Goal: Task Accomplishment & Management: Manage account settings

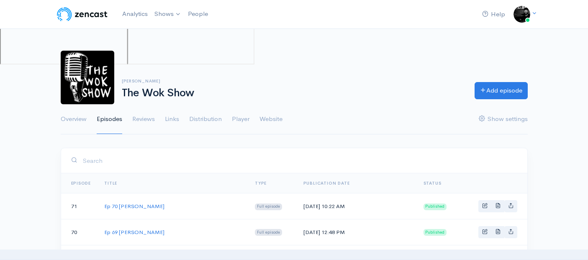
scroll to position [232, 0]
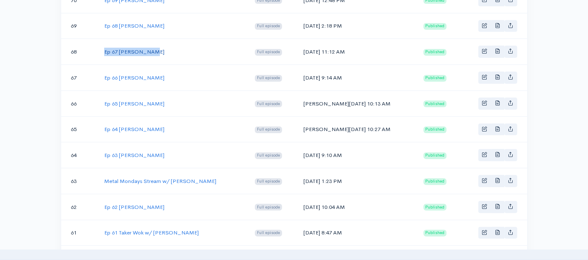
drag, startPoint x: 149, startPoint y: 50, endPoint x: 104, endPoint y: 51, distance: 45.6
click at [104, 51] on td "Ep 67 [PERSON_NAME]" at bounding box center [173, 52] width 151 height 26
copy link "Ep 67 [PERSON_NAME]"
drag, startPoint x: 342, startPoint y: 48, endPoint x: 299, endPoint y: 51, distance: 43.6
click at [299, 51] on td "[DATE] 11:12 AM" at bounding box center [357, 52] width 120 height 26
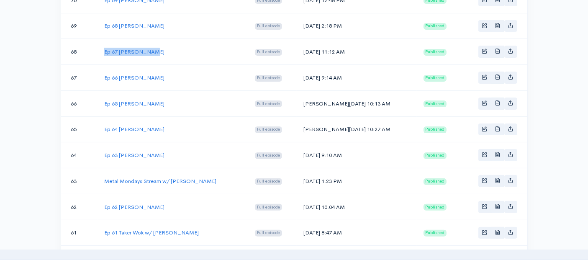
copy td "[DATE]"
click at [137, 48] on link "Ep 67 [PERSON_NAME]" at bounding box center [134, 51] width 60 height 7
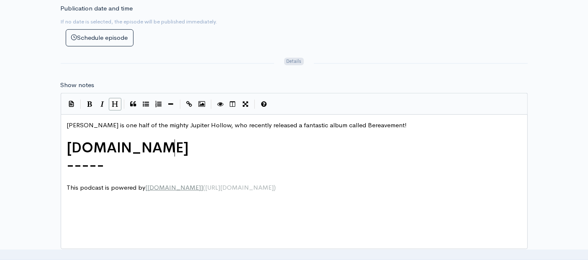
scroll to position [3, 0]
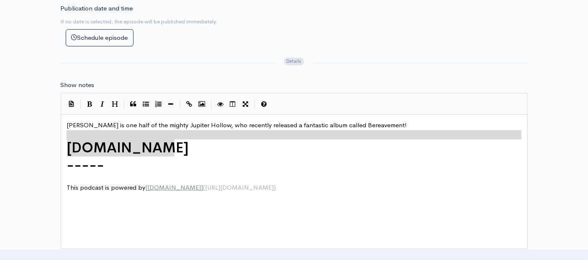
type textarea "[PERSON_NAME] is one half of the mighty Jupiter Hollow, who recently released a…"
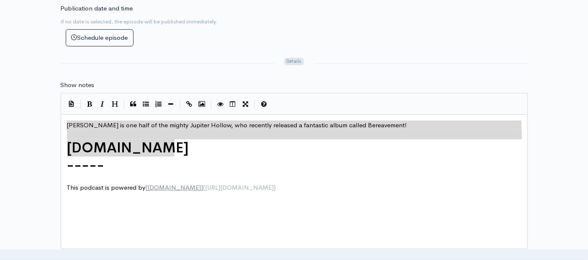
drag, startPoint x: 187, startPoint y: 144, endPoint x: 51, endPoint y: 124, distance: 137.1
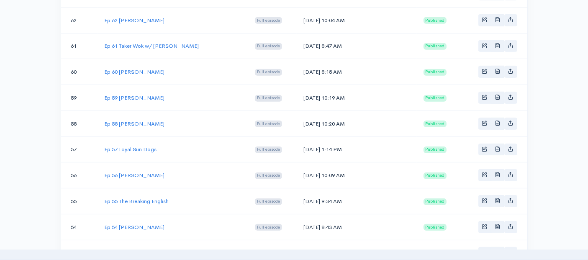
scroll to position [232, 0]
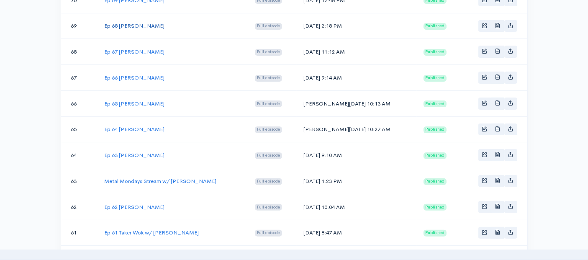
drag, startPoint x: 162, startPoint y: 24, endPoint x: 105, endPoint y: 23, distance: 56.5
click at [105, 23] on td "Ep 68 [PERSON_NAME]" at bounding box center [173, 26] width 151 height 26
copy link "Ep 68 [PERSON_NAME]"
drag, startPoint x: 339, startPoint y: 25, endPoint x: 328, endPoint y: 25, distance: 10.9
click at [328, 25] on td "[DATE] 2:18 PM" at bounding box center [357, 26] width 120 height 26
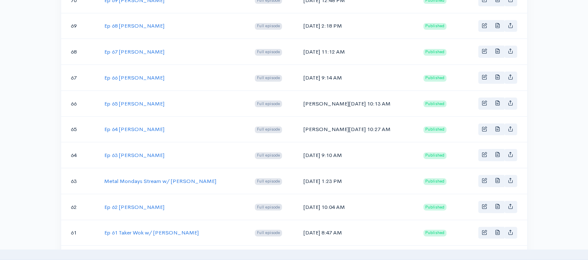
drag, startPoint x: 340, startPoint y: 25, endPoint x: 299, endPoint y: 24, distance: 41.0
click at [299, 24] on td "[DATE] 2:18 PM" at bounding box center [357, 26] width 120 height 26
copy td "[DATE]"
click at [140, 25] on link "Ep 68 [PERSON_NAME]" at bounding box center [134, 25] width 60 height 7
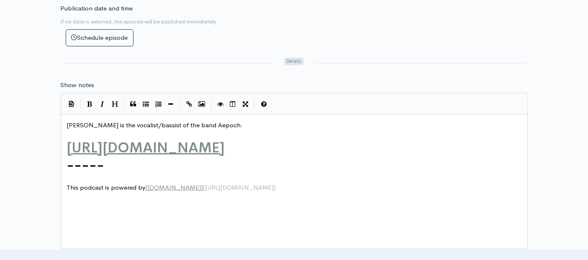
scroll to position [3, 0]
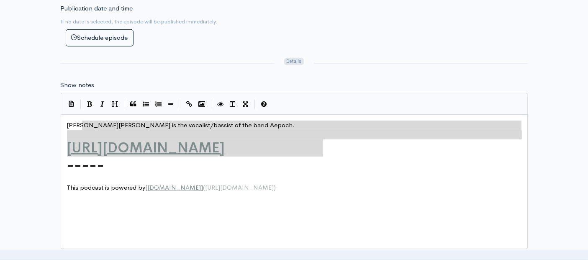
type textarea "[PERSON_NAME] is the vocalist/bassist of the band Aepoch. [URL][DOMAIN_NAME]"
drag, startPoint x: 332, startPoint y: 149, endPoint x: 28, endPoint y: 112, distance: 306.0
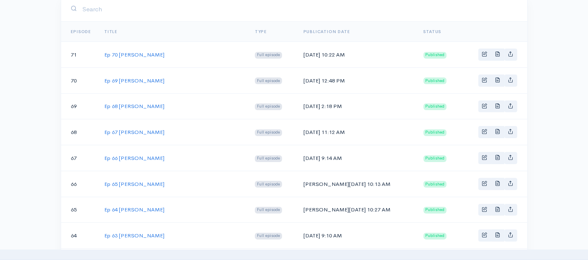
scroll to position [139, 0]
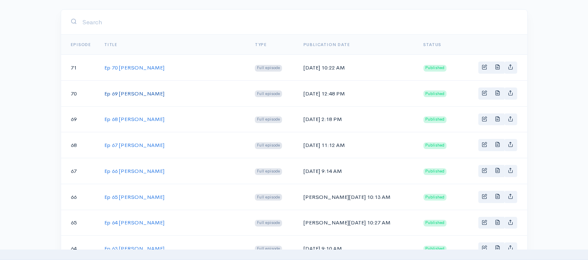
drag, startPoint x: 166, startPoint y: 91, endPoint x: 105, endPoint y: 92, distance: 61.1
click at [105, 92] on td "Ep 69 [PERSON_NAME]" at bounding box center [173, 93] width 151 height 26
copy link "Ep 69 [PERSON_NAME]"
drag, startPoint x: 342, startPoint y: 91, endPoint x: 299, endPoint y: 92, distance: 43.1
click at [299, 92] on td "[DATE] 12:48 PM" at bounding box center [357, 93] width 120 height 26
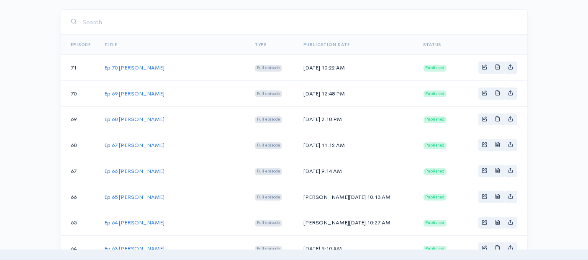
copy td "[DATE]"
click at [137, 93] on link "Ep 69 [PERSON_NAME]" at bounding box center [134, 93] width 60 height 7
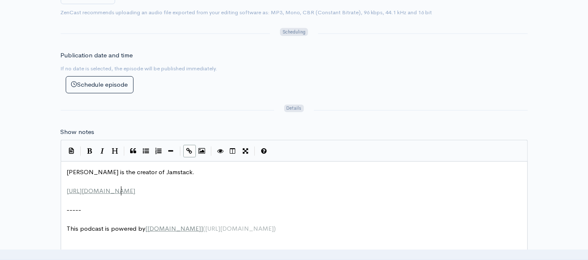
scroll to position [3, 0]
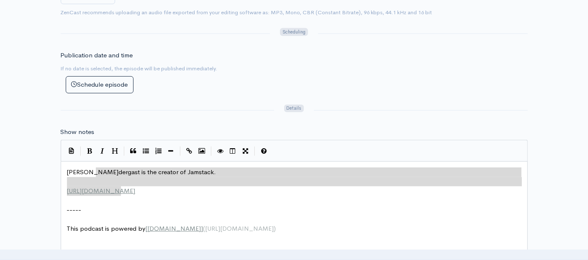
type textarea "[PERSON_NAME] is the creator of Jamstack. [URL][DOMAIN_NAME]"
drag, startPoint x: 130, startPoint y: 190, endPoint x: 52, endPoint y: 170, distance: 80.3
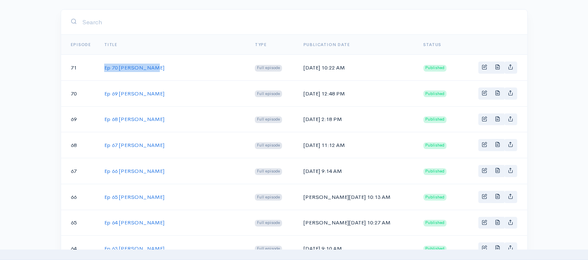
drag, startPoint x: 151, startPoint y: 64, endPoint x: 99, endPoint y: 65, distance: 51.9
click at [99, 65] on td "Ep 70 [PERSON_NAME]" at bounding box center [173, 68] width 151 height 26
copy link "Ep 70 [PERSON_NAME]"
drag, startPoint x: 342, startPoint y: 67, endPoint x: 330, endPoint y: 66, distance: 12.2
click at [330, 66] on td "[DATE] 10:22 AM" at bounding box center [357, 68] width 120 height 26
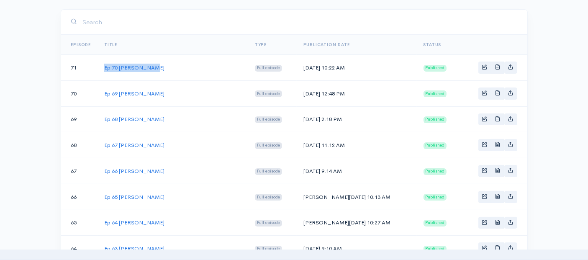
click at [330, 66] on td "[DATE] 10:22 AM" at bounding box center [357, 68] width 120 height 26
drag, startPoint x: 339, startPoint y: 66, endPoint x: 299, endPoint y: 64, distance: 40.6
click at [299, 64] on td "[DATE] 10:22 AM" at bounding box center [357, 68] width 120 height 26
copy td "[DATE]"
click at [114, 64] on link "Ep 70 [PERSON_NAME]" at bounding box center [134, 67] width 60 height 7
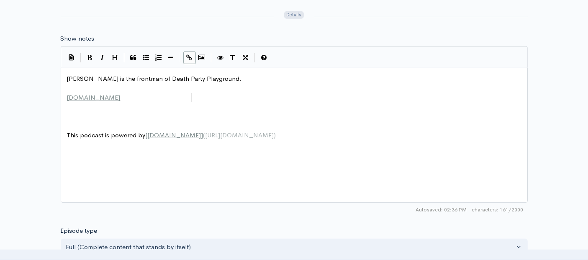
scroll to position [3, 0]
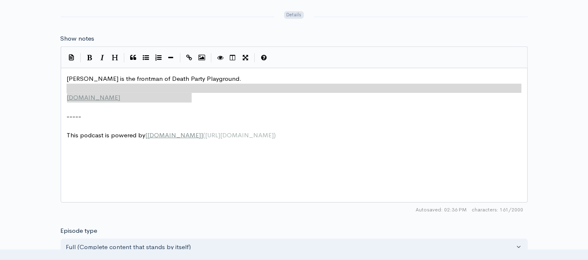
type textarea "[PERSON_NAME] is the frontman of Death Party Playground. [DOMAIN_NAME]"
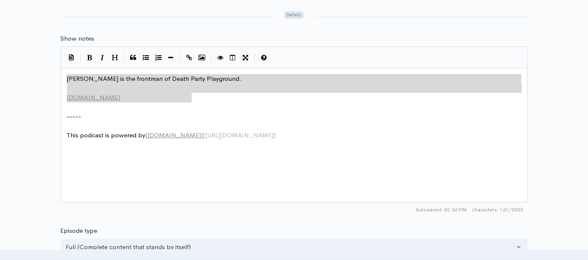
drag, startPoint x: 202, startPoint y: 98, endPoint x: 41, endPoint y: 72, distance: 162.7
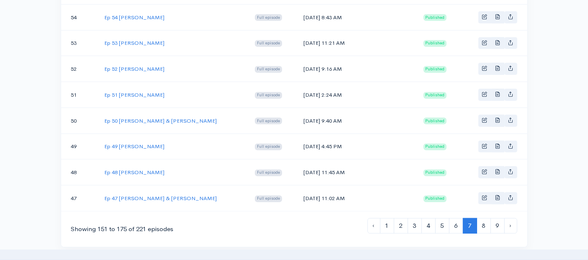
scroll to position [724, 0]
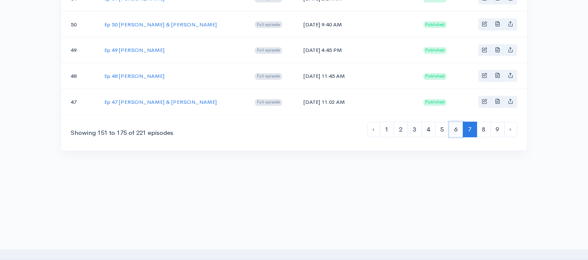
click at [457, 122] on link "6" at bounding box center [456, 129] width 14 height 15
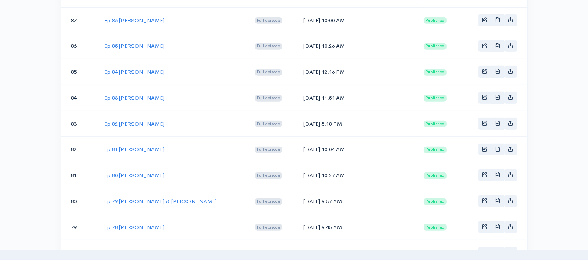
scroll to position [724, 0]
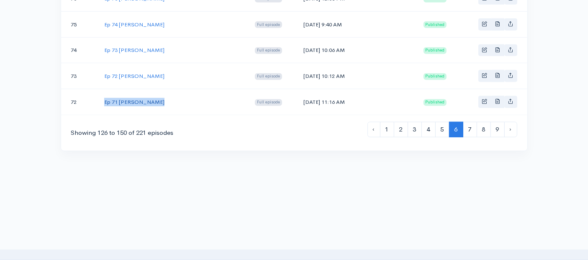
drag, startPoint x: 161, startPoint y: 92, endPoint x: 104, endPoint y: 91, distance: 57.3
click at [104, 91] on td "Ep 71 [PERSON_NAME]" at bounding box center [173, 102] width 151 height 26
copy link "Ep 71 [PERSON_NAME]"
drag, startPoint x: 345, startPoint y: 93, endPoint x: 301, endPoint y: 95, distance: 44.0
click at [301, 95] on td "[DATE] 11:16 AM" at bounding box center [357, 102] width 120 height 26
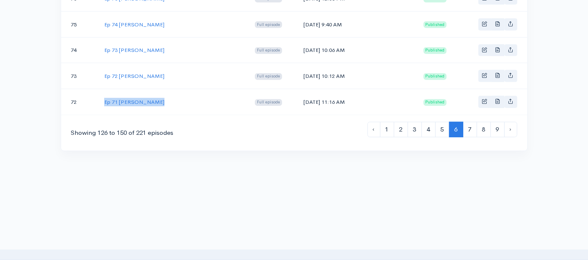
copy td "[DATE]"
click at [134, 98] on link "Ep 71 [PERSON_NAME]" at bounding box center [134, 101] width 60 height 7
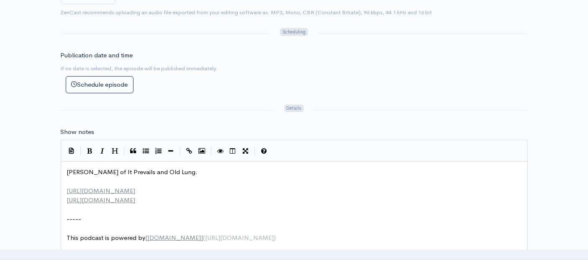
scroll to position [3, 0]
type textarea "[PERSON_NAME] of It Prevails and Old Lung. [URL][DOMAIN_NAME] [URL][DOMAIN_NAME]"
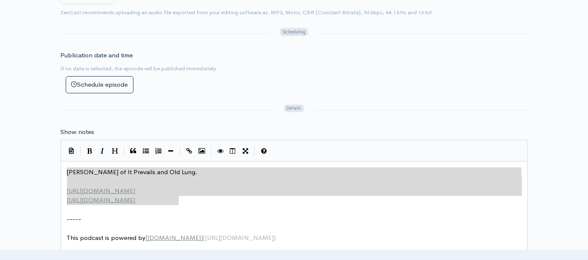
drag, startPoint x: 186, startPoint y: 200, endPoint x: 30, endPoint y: 152, distance: 163.6
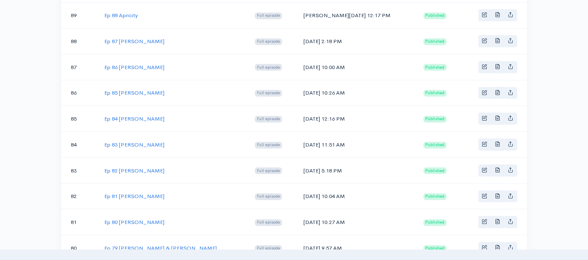
scroll to position [724, 0]
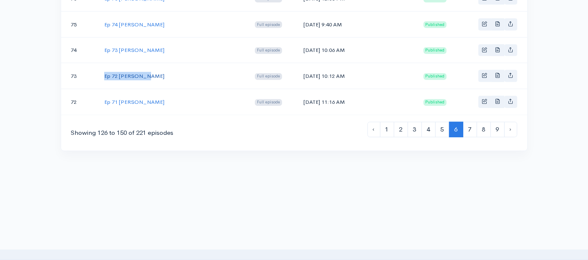
drag, startPoint x: 146, startPoint y: 67, endPoint x: 105, endPoint y: 69, distance: 41.1
click at [105, 69] on td "Ep 72 [PERSON_NAME]" at bounding box center [173, 76] width 151 height 26
drag, startPoint x: 342, startPoint y: 66, endPoint x: 302, endPoint y: 65, distance: 40.2
click at [302, 65] on td "[DATE] 10:12 AM" at bounding box center [357, 76] width 120 height 26
click at [140, 72] on link "Ep 72 [PERSON_NAME]" at bounding box center [134, 75] width 60 height 7
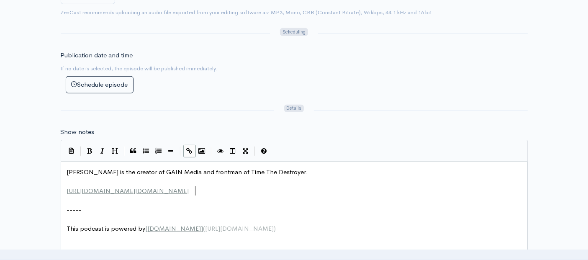
scroll to position [3, 0]
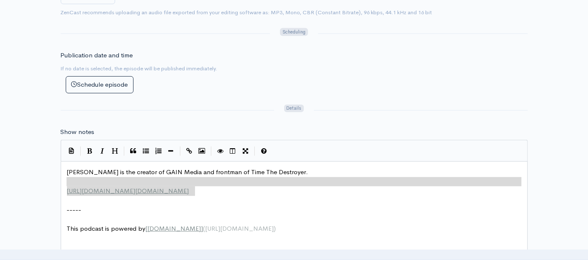
type textarea "[PERSON_NAME] is the creator of GAIN Media and frontman of Time The Destroyer. …"
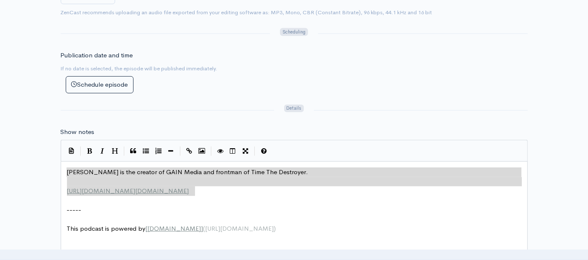
drag, startPoint x: 198, startPoint y: 191, endPoint x: 46, endPoint y: 169, distance: 153.1
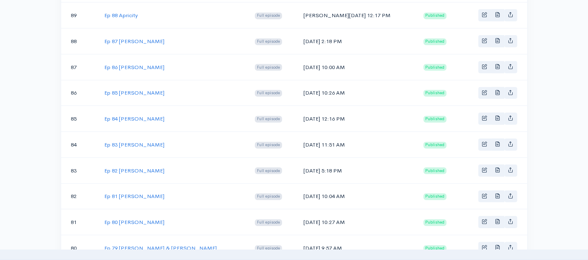
scroll to position [724, 0]
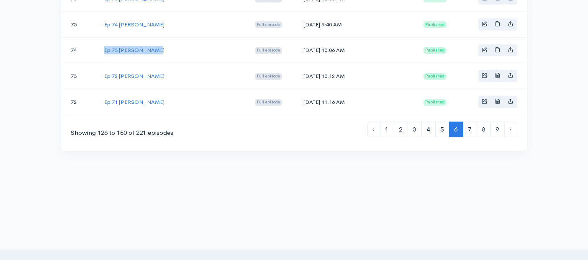
drag, startPoint x: 161, startPoint y: 41, endPoint x: 104, endPoint y: 47, distance: 57.2
click at [104, 47] on td "Ep 73 [PERSON_NAME]" at bounding box center [173, 50] width 151 height 26
drag, startPoint x: 344, startPoint y: 41, endPoint x: 301, endPoint y: 43, distance: 42.7
click at [301, 43] on td "[DATE] 10:06 AM" at bounding box center [357, 50] width 120 height 26
click at [144, 46] on link "Ep 73 [PERSON_NAME]" at bounding box center [134, 49] width 60 height 7
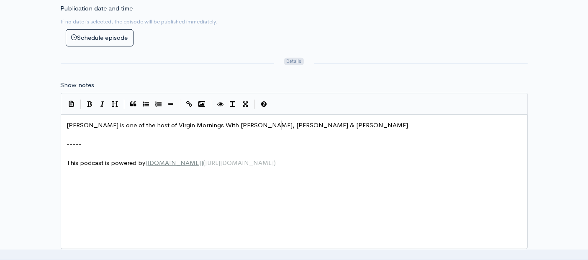
scroll to position [3, 0]
type textarea "[PERSON_NAME] is one of the host of Virgin Mornings With [PERSON_NAME], [PERSON…"
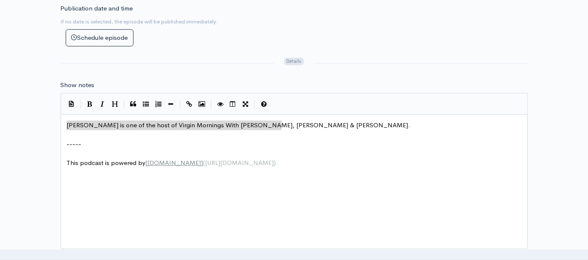
drag, startPoint x: 288, startPoint y: 124, endPoint x: 29, endPoint y: 102, distance: 260.0
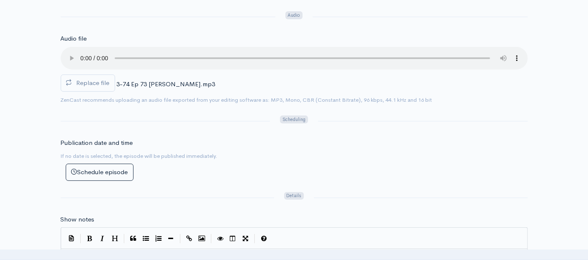
scroll to position [186, 0]
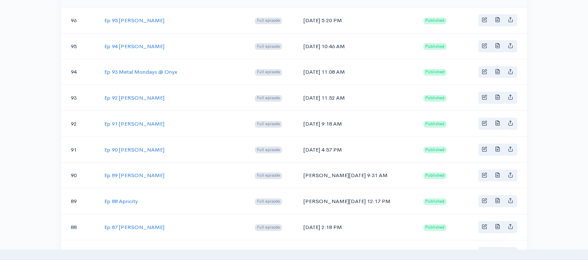
scroll to position [724, 0]
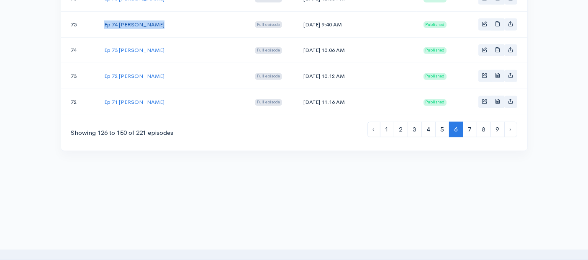
drag, startPoint x: 154, startPoint y: 14, endPoint x: 105, endPoint y: 18, distance: 49.1
click at [105, 18] on td "Ep 74 [PERSON_NAME]" at bounding box center [173, 24] width 151 height 26
drag, startPoint x: 341, startPoint y: 13, endPoint x: 300, endPoint y: 18, distance: 41.3
click at [300, 18] on td "[DATE] 9:40 AM" at bounding box center [357, 24] width 120 height 26
click at [142, 21] on link "Ep 74 [PERSON_NAME]" at bounding box center [134, 24] width 60 height 7
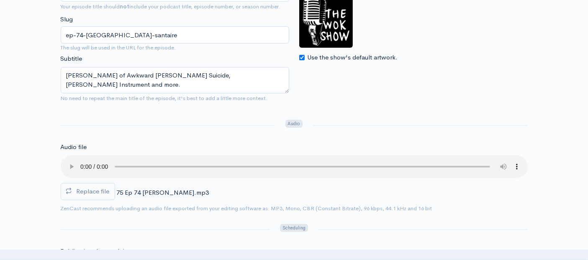
scroll to position [186, 0]
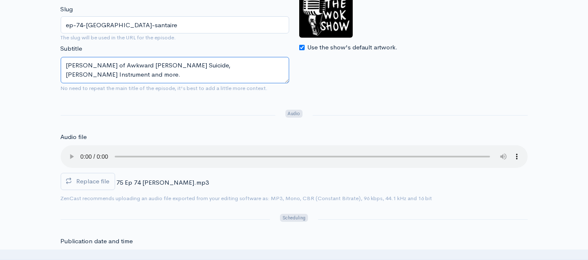
drag, startPoint x: 259, startPoint y: 63, endPoint x: 0, endPoint y: 46, distance: 260.0
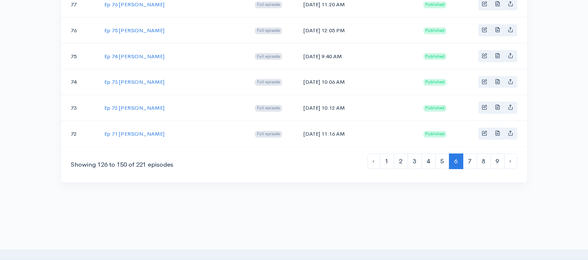
scroll to position [678, 0]
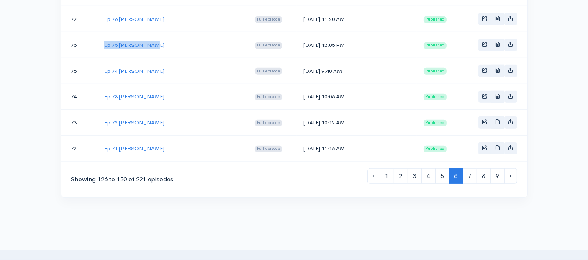
drag, startPoint x: 153, startPoint y: 35, endPoint x: 104, endPoint y: 36, distance: 49.4
click at [104, 36] on td "Ep 75 [PERSON_NAME]" at bounding box center [173, 45] width 151 height 26
drag, startPoint x: 344, startPoint y: 37, endPoint x: 300, endPoint y: 37, distance: 43.9
click at [300, 37] on td "[DATE] 12:05 PM" at bounding box center [357, 45] width 120 height 26
click at [142, 33] on td "Ep 75 [PERSON_NAME]" at bounding box center [173, 45] width 151 height 26
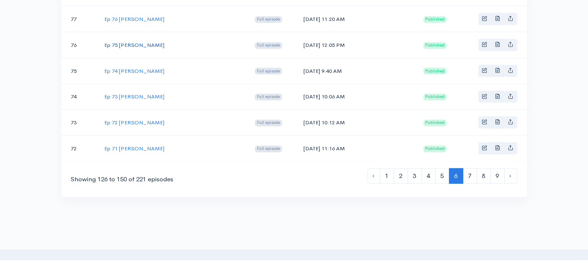
click at [142, 41] on link "Ep 75 [PERSON_NAME]" at bounding box center [134, 44] width 60 height 7
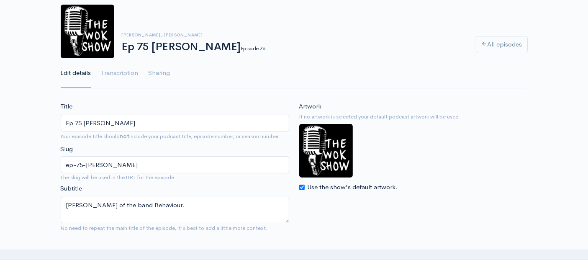
scroll to position [232, 0]
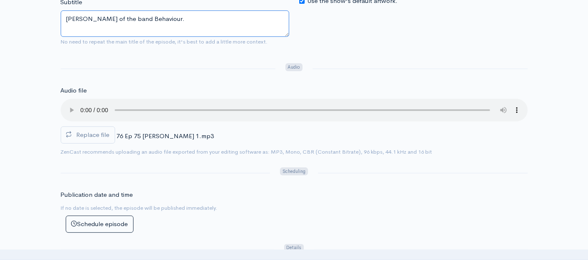
drag, startPoint x: 165, startPoint y: 18, endPoint x: 26, endPoint y: 12, distance: 139.1
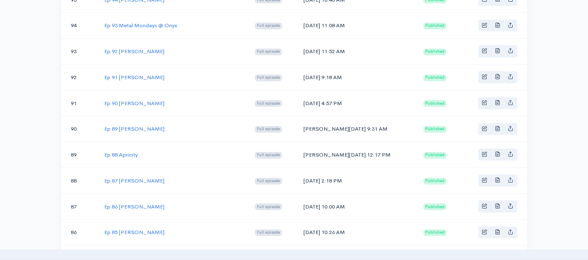
scroll to position [678, 0]
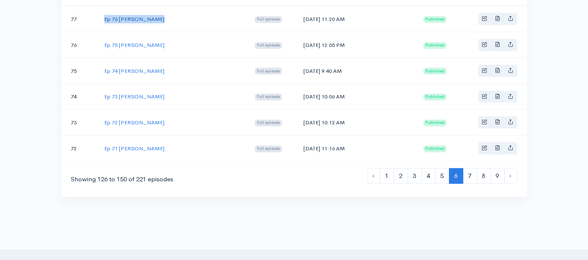
drag, startPoint x: 165, startPoint y: 11, endPoint x: 105, endPoint y: 12, distance: 59.9
click at [105, 12] on td "Ep 76 [PERSON_NAME]" at bounding box center [173, 19] width 151 height 26
drag, startPoint x: 344, startPoint y: 10, endPoint x: 301, endPoint y: 10, distance: 43.1
click at [301, 10] on td "[DATE] 11:20 AM" at bounding box center [357, 19] width 120 height 26
click at [144, 15] on link "Ep 76 [PERSON_NAME]" at bounding box center [134, 18] width 60 height 7
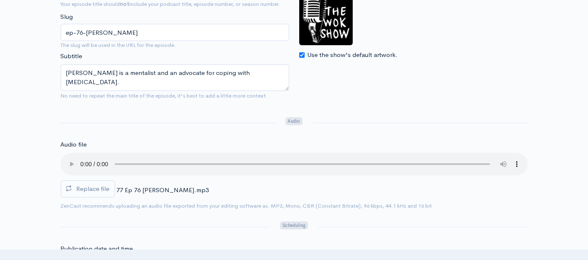
scroll to position [186, 0]
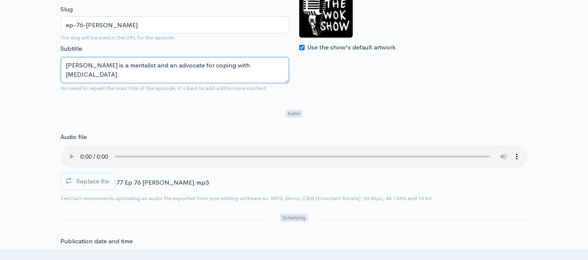
drag, startPoint x: 247, startPoint y: 64, endPoint x: 16, endPoint y: 51, distance: 231.4
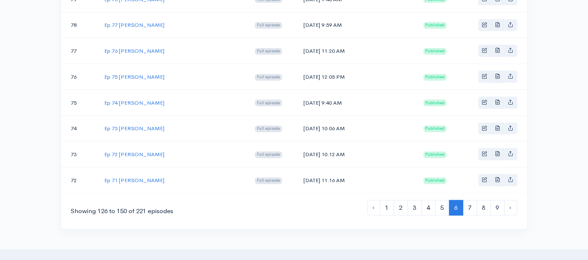
scroll to position [632, 0]
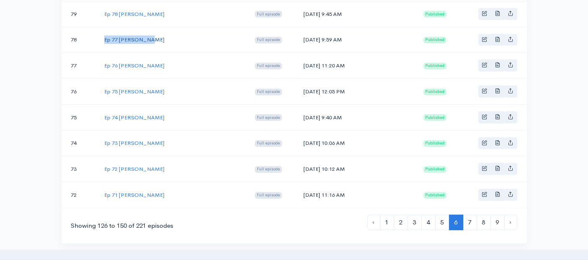
drag, startPoint x: 158, startPoint y: 31, endPoint x: 105, endPoint y: 34, distance: 53.3
click at [105, 34] on td "Ep 77 [PERSON_NAME]" at bounding box center [173, 40] width 151 height 26
drag, startPoint x: 345, startPoint y: 31, endPoint x: 301, endPoint y: 31, distance: 43.5
click at [301, 31] on td "[DATE] 9:59 AM" at bounding box center [357, 40] width 120 height 26
click at [148, 36] on link "Ep 77 [PERSON_NAME]" at bounding box center [134, 39] width 60 height 7
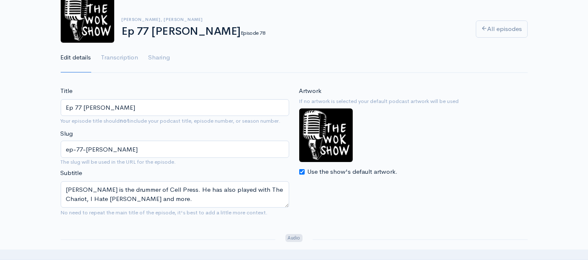
scroll to position [139, 0]
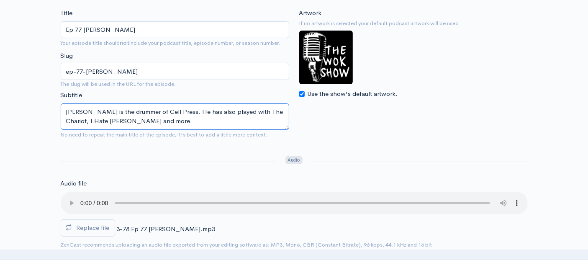
drag, startPoint x: 122, startPoint y: 119, endPoint x: 44, endPoint y: 107, distance: 78.8
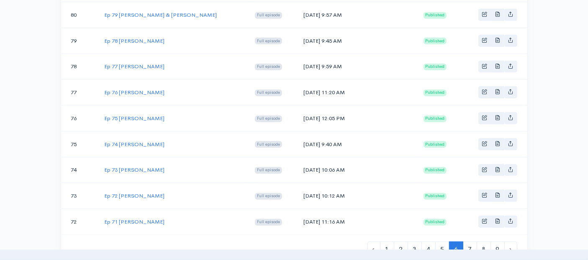
scroll to position [585, 0]
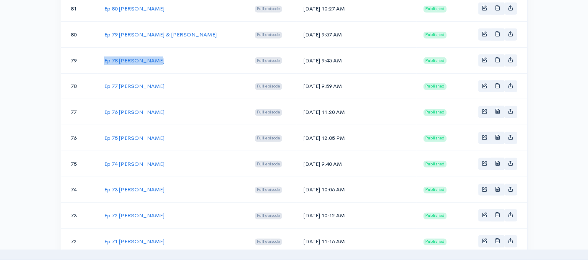
drag, startPoint x: 158, startPoint y: 52, endPoint x: 101, endPoint y: 56, distance: 56.6
click at [101, 56] on td "Ep 78 [PERSON_NAME]" at bounding box center [173, 60] width 151 height 26
drag, startPoint x: 345, startPoint y: 53, endPoint x: 301, endPoint y: 52, distance: 44.0
click at [301, 52] on td "[DATE] 9:45 AM" at bounding box center [357, 60] width 120 height 26
click at [142, 57] on link "Ep 78 [PERSON_NAME]" at bounding box center [134, 60] width 60 height 7
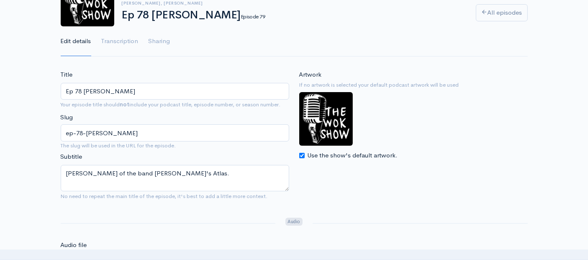
scroll to position [186, 0]
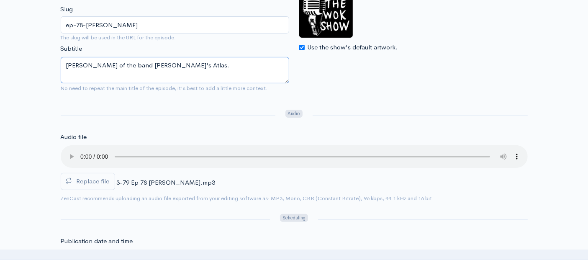
drag, startPoint x: 175, startPoint y: 64, endPoint x: 55, endPoint y: 55, distance: 120.1
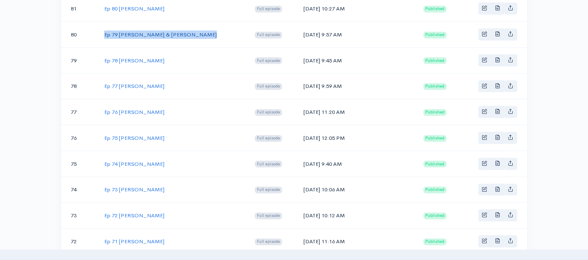
drag, startPoint x: 201, startPoint y: 27, endPoint x: 105, endPoint y: 28, distance: 95.8
click at [105, 28] on td "Ep 79 [PERSON_NAME] & [PERSON_NAME]" at bounding box center [173, 35] width 151 height 26
drag, startPoint x: 344, startPoint y: 28, endPoint x: 300, endPoint y: 28, distance: 43.5
click at [300, 28] on td "[DATE] 9:57 AM" at bounding box center [357, 35] width 120 height 26
click at [139, 31] on link "Ep 79 [PERSON_NAME] & [PERSON_NAME]" at bounding box center [160, 34] width 113 height 7
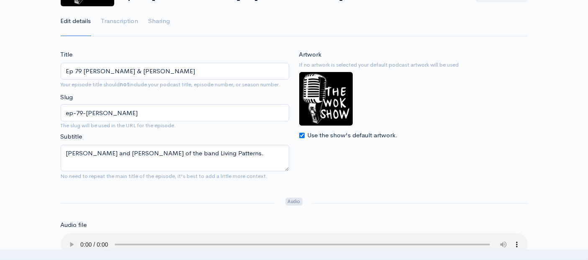
scroll to position [186, 0]
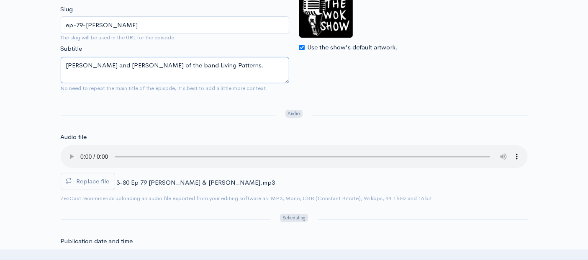
drag, startPoint x: 239, startPoint y: 64, endPoint x: 0, endPoint y: 64, distance: 238.5
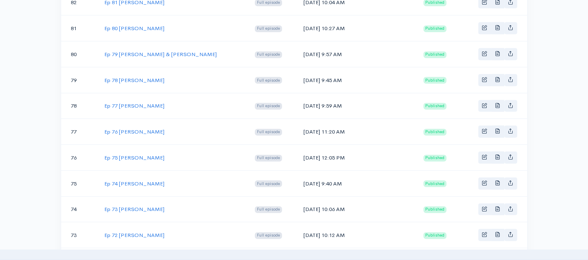
scroll to position [539, 0]
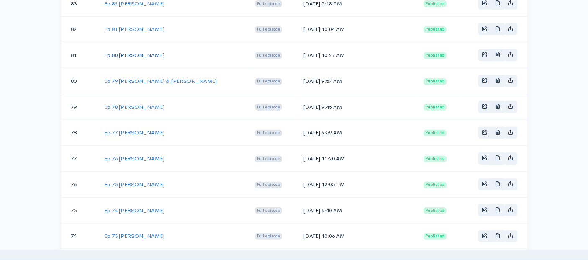
drag, startPoint x: 161, startPoint y: 50, endPoint x: 105, endPoint y: 48, distance: 55.7
click at [105, 48] on td "Ep 80 [PERSON_NAME]" at bounding box center [173, 55] width 151 height 26
drag, startPoint x: 343, startPoint y: 49, endPoint x: 302, endPoint y: 49, distance: 41.4
click at [302, 49] on td "[DATE] 10:27 AM" at bounding box center [357, 55] width 120 height 26
click at [147, 51] on link "Ep 80 [PERSON_NAME]" at bounding box center [134, 54] width 60 height 7
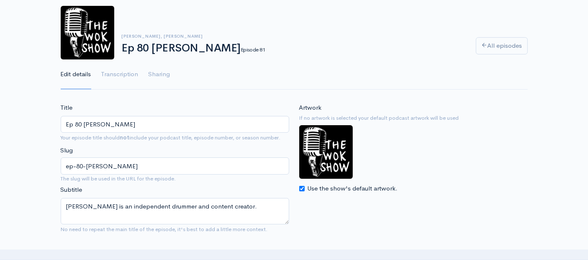
scroll to position [93, 0]
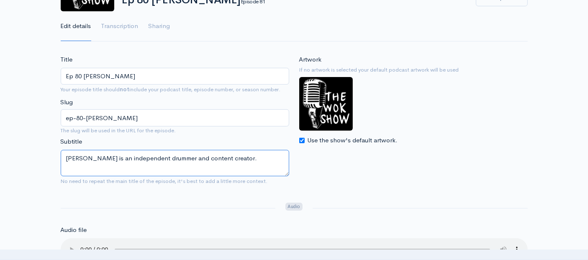
drag, startPoint x: 227, startPoint y: 158, endPoint x: 9, endPoint y: 157, distance: 218.0
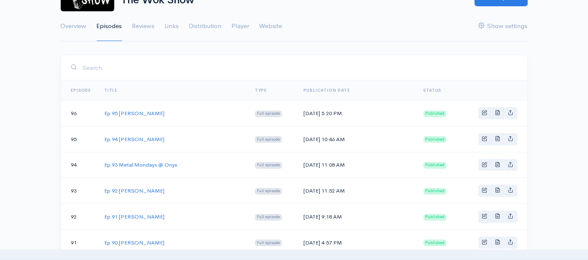
scroll to position [539, 0]
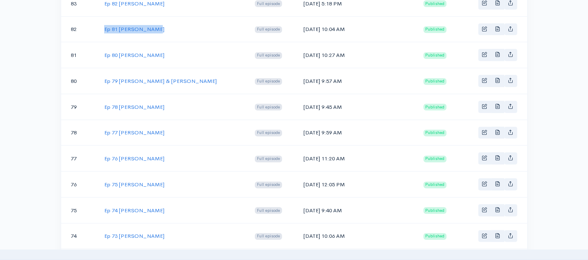
drag, startPoint x: 152, startPoint y: 25, endPoint x: 102, endPoint y: 23, distance: 50.2
click at [102, 23] on td "Ep 81 [PERSON_NAME]" at bounding box center [173, 29] width 151 height 26
drag, startPoint x: 341, startPoint y: 22, endPoint x: 302, endPoint y: 23, distance: 38.9
click at [302, 23] on td "[DATE] 10:04 AM" at bounding box center [357, 29] width 120 height 26
click at [134, 26] on link "Ep 81 [PERSON_NAME]" at bounding box center [134, 29] width 60 height 7
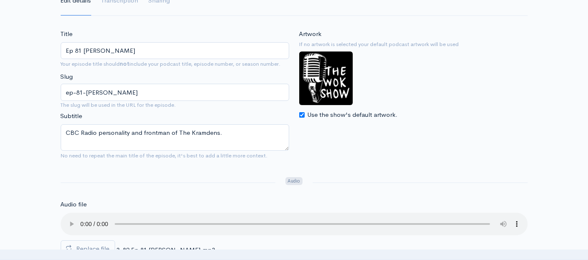
scroll to position [139, 0]
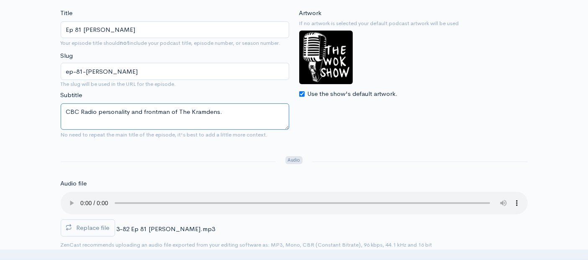
drag, startPoint x: 216, startPoint y: 110, endPoint x: 18, endPoint y: 95, distance: 198.9
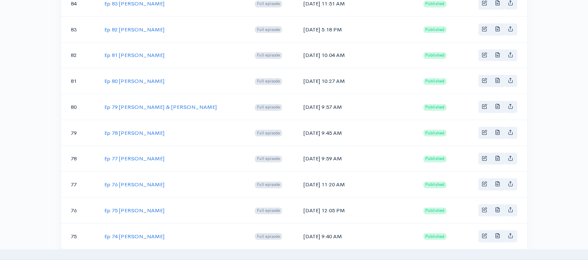
scroll to position [492, 0]
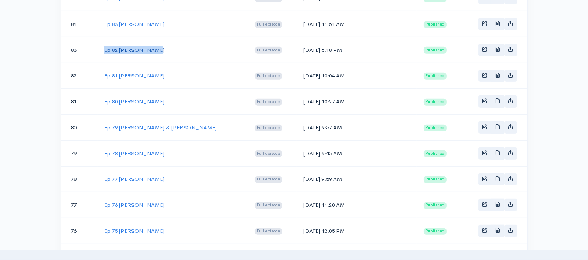
drag, startPoint x: 155, startPoint y: 46, endPoint x: 105, endPoint y: 44, distance: 50.2
click at [105, 44] on td "Ep 82 [PERSON_NAME]" at bounding box center [173, 50] width 151 height 26
drag, startPoint x: 344, startPoint y: 46, endPoint x: 301, endPoint y: 46, distance: 43.1
click at [301, 46] on td "[DATE] 5:18 PM" at bounding box center [357, 50] width 120 height 26
click at [142, 46] on link "Ep 82 [PERSON_NAME]" at bounding box center [134, 49] width 60 height 7
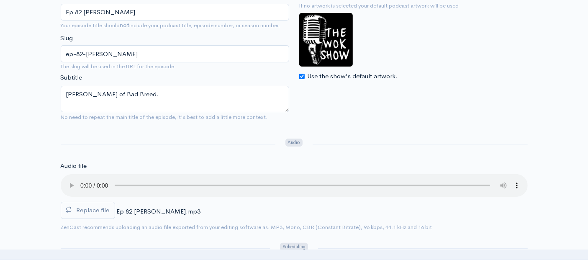
scroll to position [139, 0]
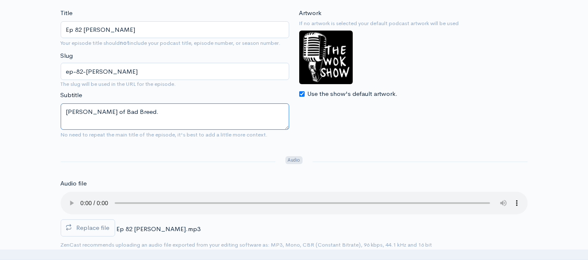
drag, startPoint x: 143, startPoint y: 110, endPoint x: 11, endPoint y: 93, distance: 132.5
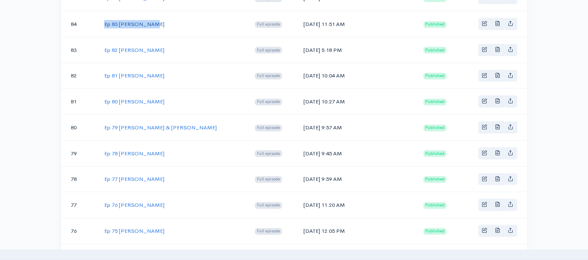
drag, startPoint x: 151, startPoint y: 18, endPoint x: 105, endPoint y: 17, distance: 46.0
click at [105, 17] on td "Ep 83 [PERSON_NAME]" at bounding box center [173, 24] width 151 height 26
drag, startPoint x: 345, startPoint y: 18, endPoint x: 301, endPoint y: 17, distance: 43.5
click at [301, 17] on td "[DATE] 11:51 AM" at bounding box center [357, 24] width 120 height 26
click at [130, 21] on link "Ep 83 [PERSON_NAME]" at bounding box center [134, 24] width 60 height 7
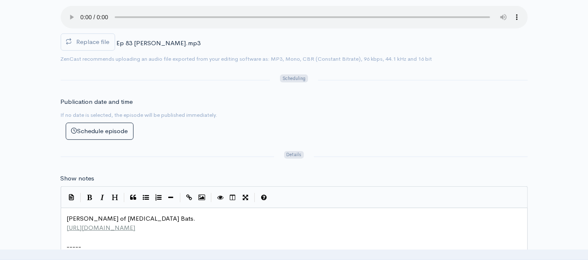
scroll to position [3, 0]
type textarea "[PERSON_NAME] of [MEDICAL_DATA] Bats. [URL][DOMAIN_NAME]"
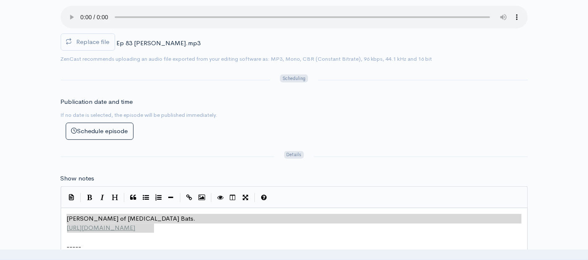
drag, startPoint x: 160, startPoint y: 226, endPoint x: 31, endPoint y: 206, distance: 130.5
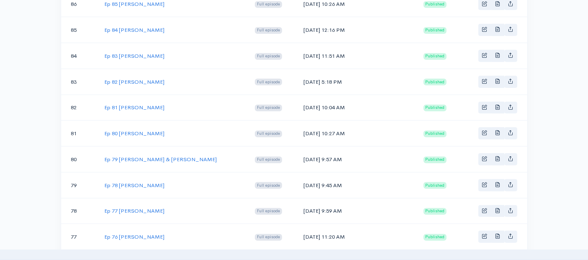
scroll to position [446, 0]
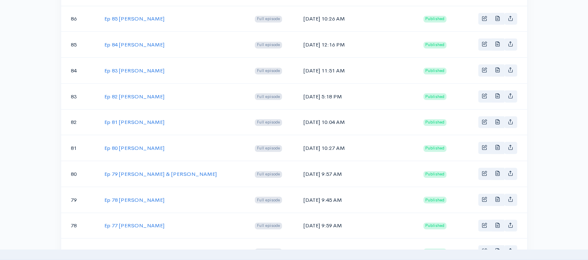
drag, startPoint x: 163, startPoint y: 39, endPoint x: 103, endPoint y: 44, distance: 60.5
click at [103, 44] on td "Ep 84 [PERSON_NAME]" at bounding box center [173, 45] width 151 height 26
drag, startPoint x: 344, startPoint y: 40, endPoint x: 302, endPoint y: 43, distance: 42.3
click at [302, 43] on td "[DATE] 12:16 PM" at bounding box center [357, 45] width 120 height 26
click at [136, 41] on link "Ep 84 [PERSON_NAME]" at bounding box center [134, 44] width 60 height 7
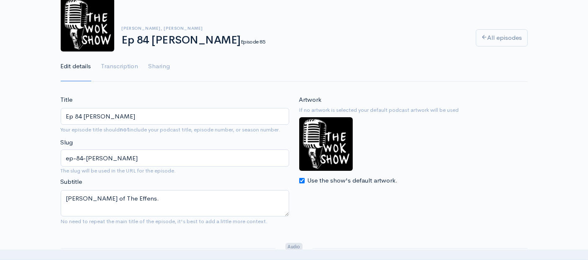
scroll to position [93, 0]
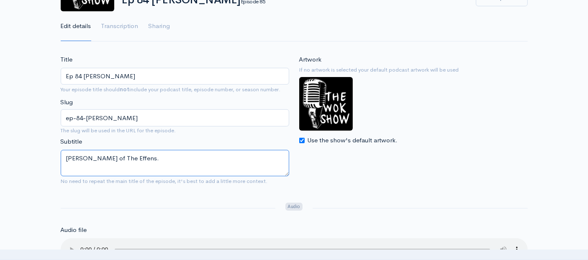
drag, startPoint x: 152, startPoint y: 157, endPoint x: 0, endPoint y: 137, distance: 153.2
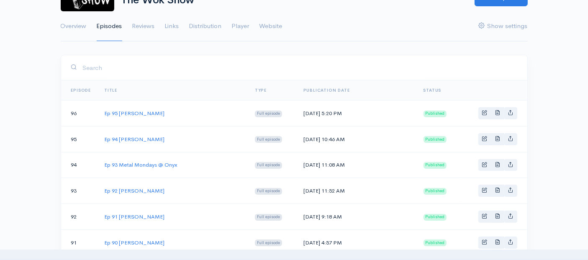
scroll to position [446, 0]
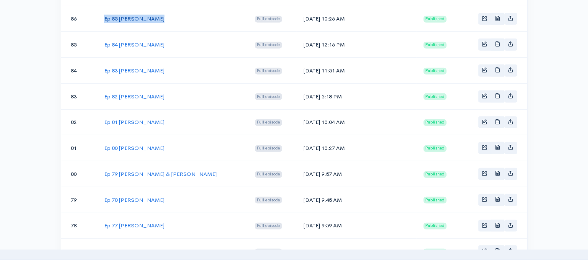
drag, startPoint x: 160, startPoint y: 15, endPoint x: 104, endPoint y: 13, distance: 56.1
click at [104, 13] on td "Ep 85 [PERSON_NAME]" at bounding box center [173, 19] width 151 height 26
drag, startPoint x: 344, startPoint y: 15, endPoint x: 302, endPoint y: 16, distance: 42.3
click at [302, 16] on td "[DATE] 10:26 AM" at bounding box center [357, 19] width 120 height 26
click at [149, 15] on link "Ep 85 [PERSON_NAME]" at bounding box center [134, 18] width 60 height 7
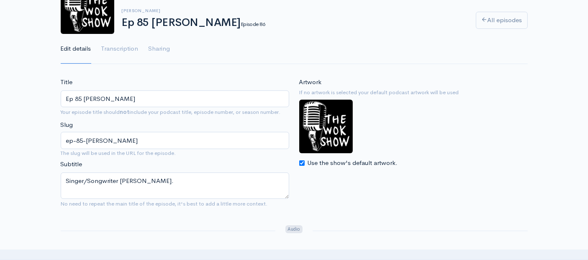
scroll to position [139, 0]
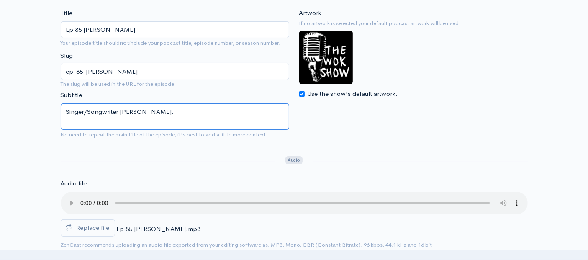
drag, startPoint x: 159, startPoint y: 110, endPoint x: 8, endPoint y: 95, distance: 151.9
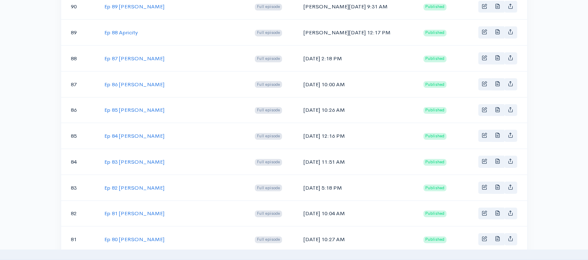
scroll to position [352, 0]
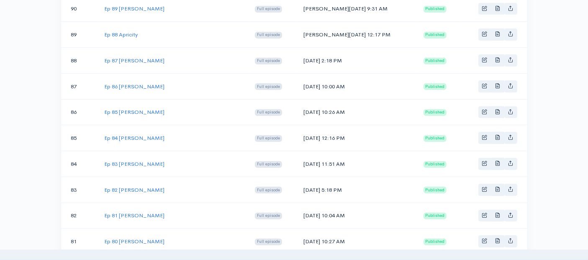
drag, startPoint x: 166, startPoint y: 80, endPoint x: 85, endPoint y: 74, distance: 81.8
click at [81, 77] on tr "87 Ep 86 [PERSON_NAME] Full episode [DATE] 10:00 AM Published" at bounding box center [294, 86] width 466 height 26
drag, startPoint x: 342, startPoint y: 82, endPoint x: 302, endPoint y: 80, distance: 40.2
click at [302, 80] on td "[DATE] 10:00 AM" at bounding box center [357, 86] width 120 height 26
click at [130, 83] on link "Ep 86 [PERSON_NAME]" at bounding box center [134, 86] width 60 height 7
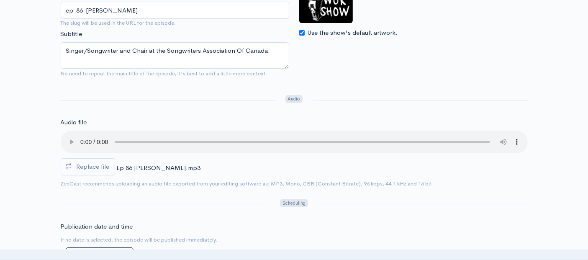
scroll to position [186, 0]
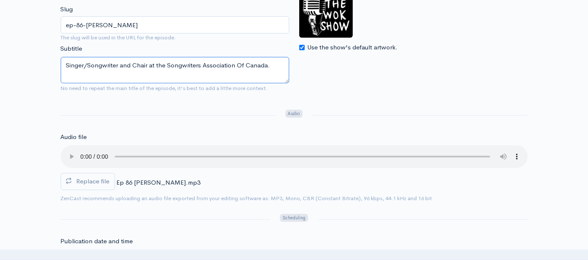
drag, startPoint x: 267, startPoint y: 67, endPoint x: 37, endPoint y: 53, distance: 230.2
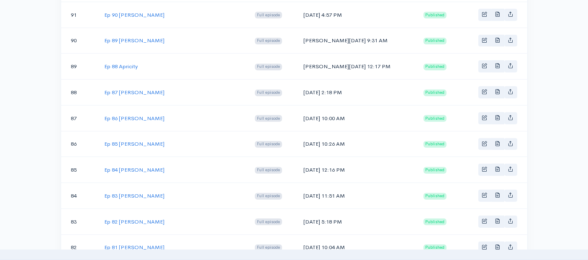
scroll to position [306, 0]
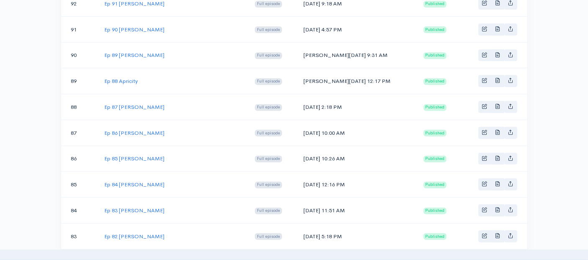
drag, startPoint x: 149, startPoint y: 104, endPoint x: 92, endPoint y: 100, distance: 57.9
click at [92, 100] on tr "88 Ep 87 [PERSON_NAME] Full episode [DATE] 2:18 PM Published" at bounding box center [294, 107] width 466 height 26
drag, startPoint x: 346, startPoint y: 101, endPoint x: 301, endPoint y: 100, distance: 44.4
click at [301, 100] on td "[DATE] 2:18 PM" at bounding box center [357, 107] width 120 height 26
click at [136, 103] on link "Ep 87 [PERSON_NAME]" at bounding box center [134, 106] width 60 height 7
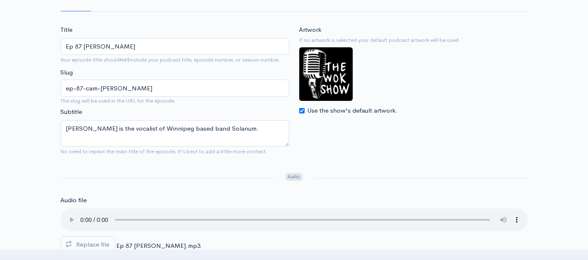
scroll to position [139, 0]
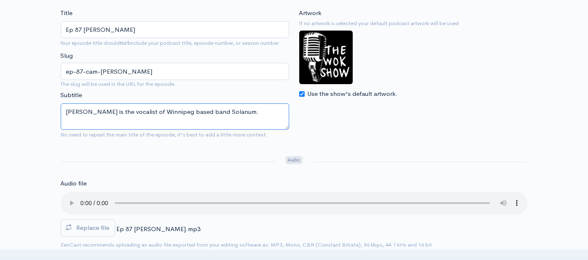
drag, startPoint x: 236, startPoint y: 112, endPoint x: 0, endPoint y: 90, distance: 237.1
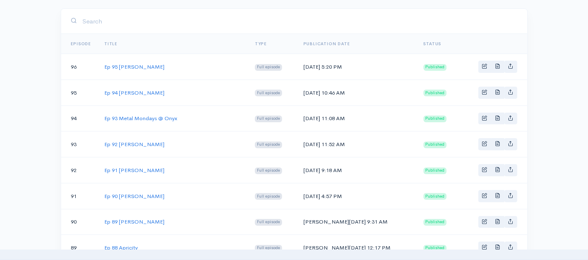
scroll to position [306, 0]
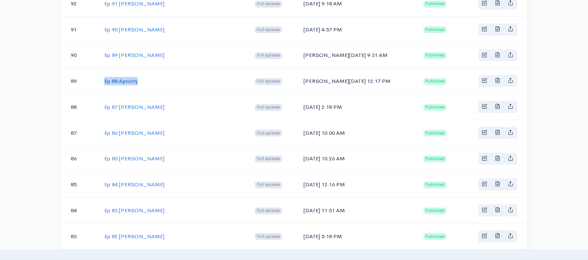
drag, startPoint x: 154, startPoint y: 74, endPoint x: 105, endPoint y: 77, distance: 48.6
click at [104, 77] on td "Ep 88 Apricity" at bounding box center [173, 81] width 151 height 26
drag, startPoint x: 342, startPoint y: 78, endPoint x: 296, endPoint y: 77, distance: 45.6
click at [297, 77] on td "[PERSON_NAME][DATE] 12:17 PM" at bounding box center [357, 81] width 120 height 26
click at [128, 77] on link "Ep 88 Apricity" at bounding box center [120, 80] width 33 height 7
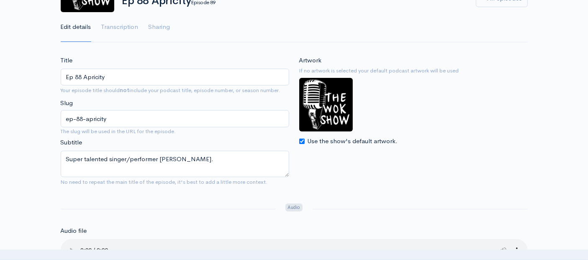
scroll to position [93, 0]
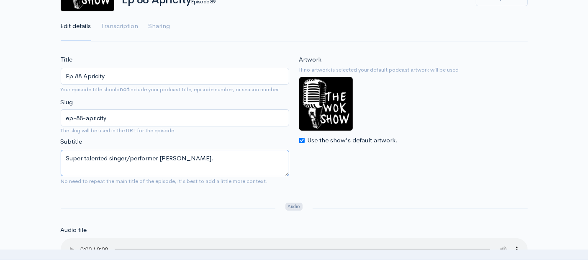
drag, startPoint x: 180, startPoint y: 158, endPoint x: 34, endPoint y: 147, distance: 146.4
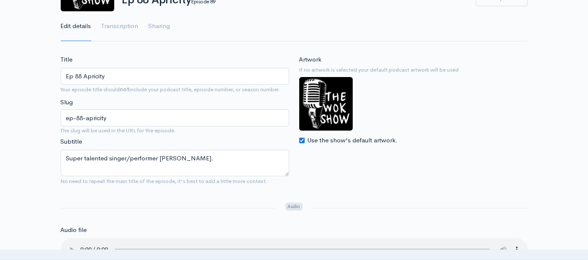
scroll to position [306, 0]
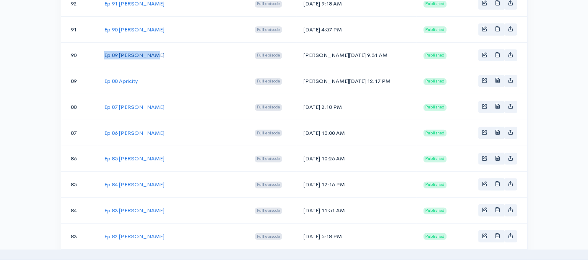
drag, startPoint x: 151, startPoint y: 51, endPoint x: 105, endPoint y: 52, distance: 45.6
click at [105, 52] on td "Ep 89 [PERSON_NAME]" at bounding box center [173, 55] width 151 height 26
drag, startPoint x: 344, startPoint y: 48, endPoint x: 300, endPoint y: 53, distance: 43.8
click at [300, 53] on td "[PERSON_NAME][DATE] 9:31 AM" at bounding box center [357, 55] width 120 height 26
click at [131, 56] on td "Ep 89 [PERSON_NAME]" at bounding box center [173, 55] width 151 height 26
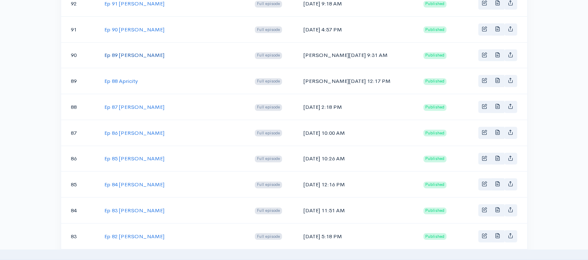
click at [134, 53] on link "Ep 89 [PERSON_NAME]" at bounding box center [134, 54] width 60 height 7
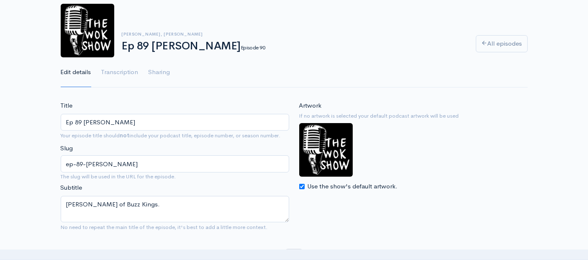
scroll to position [93, 0]
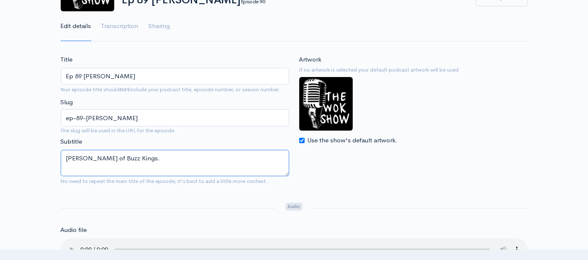
drag, startPoint x: 137, startPoint y: 158, endPoint x: 37, endPoint y: 150, distance: 100.4
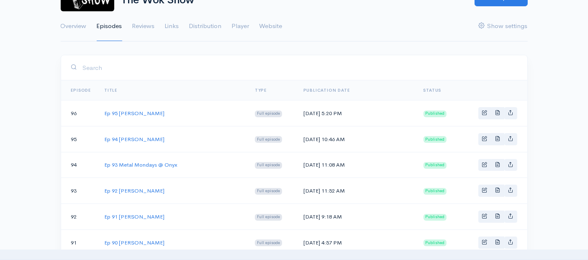
scroll to position [306, 0]
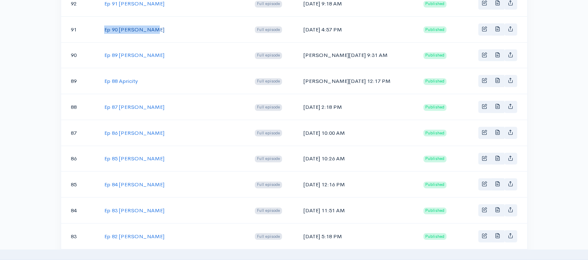
drag, startPoint x: 163, startPoint y: 26, endPoint x: 104, endPoint y: 27, distance: 58.6
click at [104, 27] on td "Ep 90 [PERSON_NAME]" at bounding box center [173, 29] width 151 height 26
click at [344, 26] on td "[DATE] 4:57 PM" at bounding box center [357, 29] width 120 height 26
drag, startPoint x: 340, startPoint y: 27, endPoint x: 331, endPoint y: 28, distance: 8.8
click at [331, 28] on td "[DATE] 4:57 PM" at bounding box center [357, 29] width 120 height 26
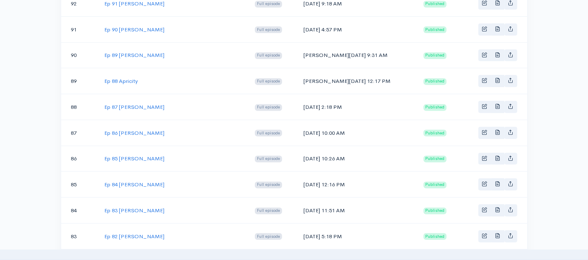
drag, startPoint x: 340, startPoint y: 28, endPoint x: 303, endPoint y: 26, distance: 37.7
click at [303, 26] on td "[DATE] 4:57 PM" at bounding box center [357, 29] width 120 height 26
click at [130, 27] on link "Ep 90 [PERSON_NAME]" at bounding box center [134, 29] width 60 height 7
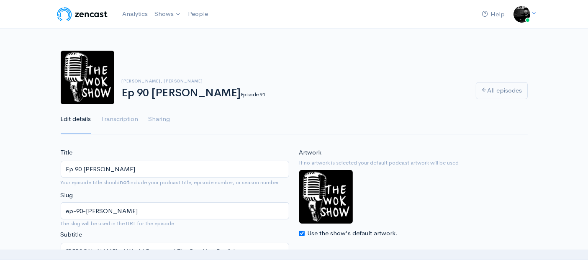
scroll to position [93, 0]
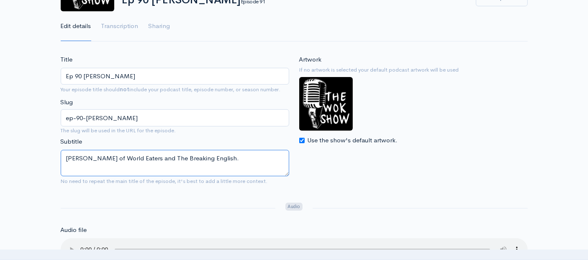
drag, startPoint x: 216, startPoint y: 158, endPoint x: 44, endPoint y: 149, distance: 173.1
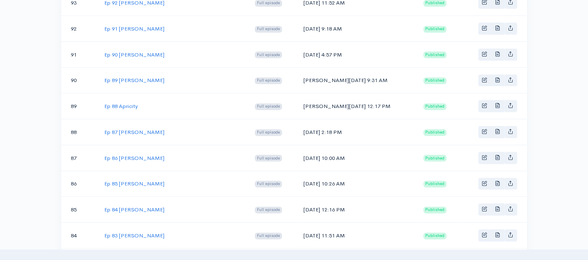
scroll to position [259, 0]
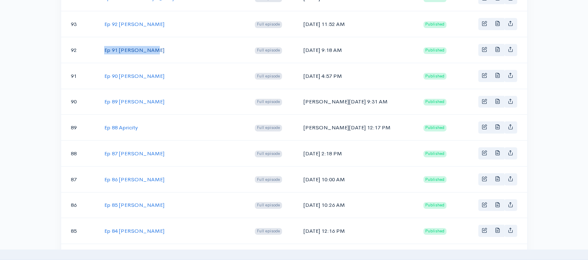
drag, startPoint x: 149, startPoint y: 48, endPoint x: 105, endPoint y: 46, distance: 44.4
click at [105, 46] on td "Ep 91 [PERSON_NAME]" at bounding box center [173, 50] width 151 height 26
drag, startPoint x: 343, startPoint y: 46, endPoint x: 300, endPoint y: 47, distance: 42.3
click at [300, 47] on td "[DATE] 9:18 AM" at bounding box center [357, 50] width 120 height 26
click at [139, 46] on link "Ep 91 [PERSON_NAME]" at bounding box center [134, 49] width 60 height 7
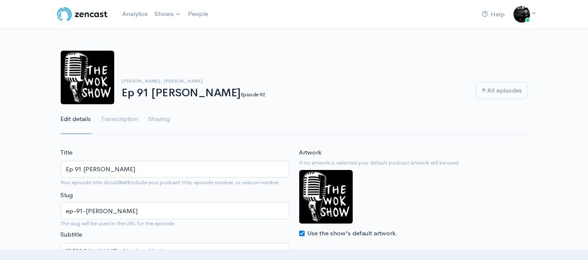
scroll to position [186, 0]
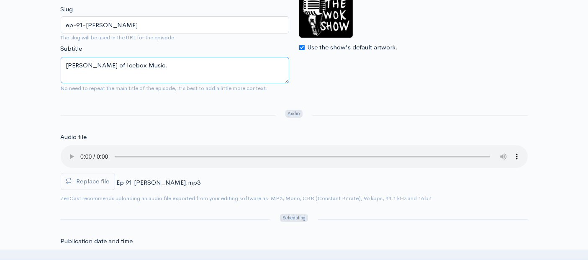
drag, startPoint x: 144, startPoint y: 64, endPoint x: 0, endPoint y: 62, distance: 144.4
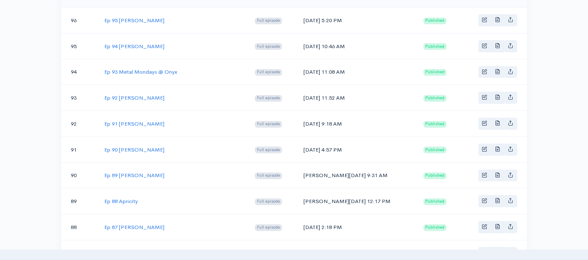
scroll to position [259, 0]
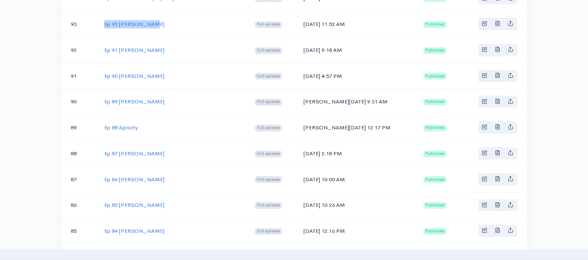
drag, startPoint x: 154, startPoint y: 20, endPoint x: 103, endPoint y: 19, distance: 50.6
click at [103, 19] on td "Ep 92 [PERSON_NAME]" at bounding box center [173, 24] width 151 height 26
drag, startPoint x: 342, startPoint y: 21, endPoint x: 301, endPoint y: 21, distance: 40.2
click at [301, 21] on td "[DATE] 11:52 AM" at bounding box center [357, 24] width 120 height 26
click at [135, 22] on link "Ep 92 [PERSON_NAME]" at bounding box center [134, 24] width 60 height 7
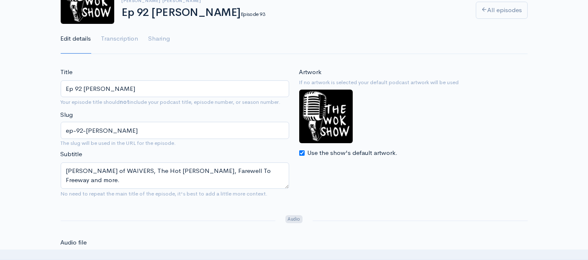
scroll to position [186, 0]
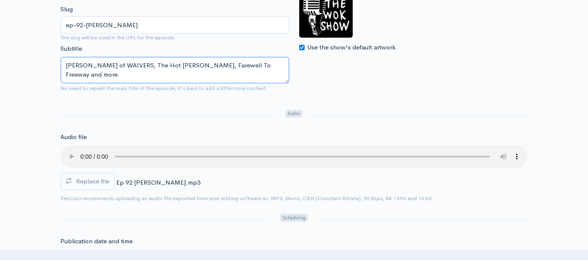
click at [260, 63] on textarea "[PERSON_NAME] of WAIVERS, The Hot [PERSON_NAME], Farewell To Freeway and more." at bounding box center [175, 70] width 229 height 26
drag, startPoint x: 263, startPoint y: 63, endPoint x: 14, endPoint y: 45, distance: 249.7
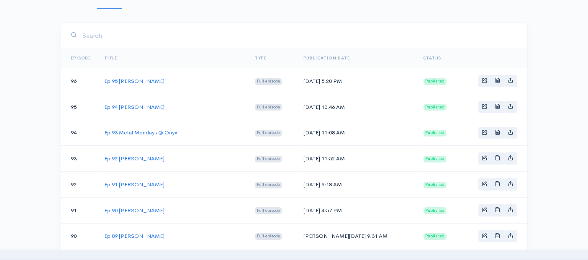
scroll to position [120, 0]
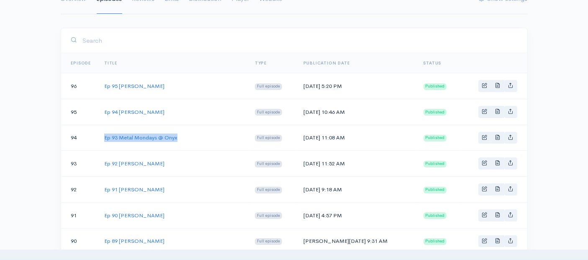
drag, startPoint x: 186, startPoint y: 138, endPoint x: 104, endPoint y: 137, distance: 82.4
click at [104, 137] on td "Ep 93 Metal Mondays @ Onyx" at bounding box center [173, 138] width 151 height 26
drag, startPoint x: 345, startPoint y: 135, endPoint x: 301, endPoint y: 134, distance: 44.0
click at [301, 134] on td "[DATE] 11:08 AM" at bounding box center [357, 138] width 120 height 26
click at [144, 135] on link "Ep 93 Metal Mondays @ Onyx" at bounding box center [140, 137] width 73 height 7
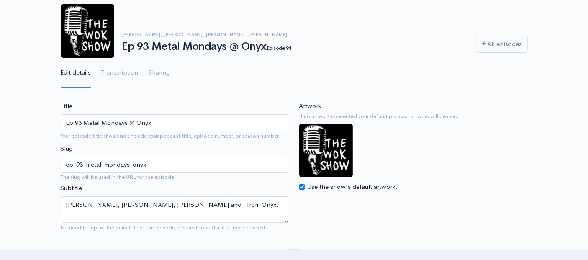
scroll to position [93, 0]
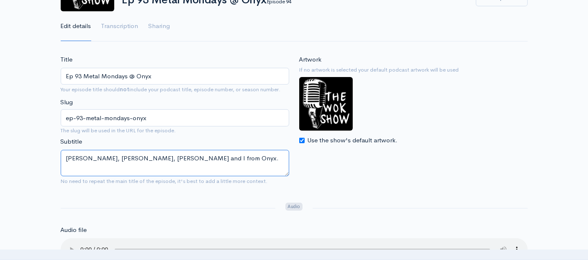
drag, startPoint x: 205, startPoint y: 159, endPoint x: 30, endPoint y: 134, distance: 177.5
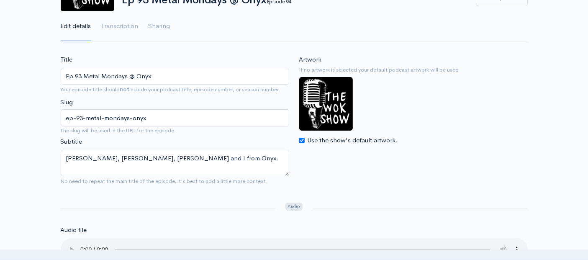
scroll to position [120, 0]
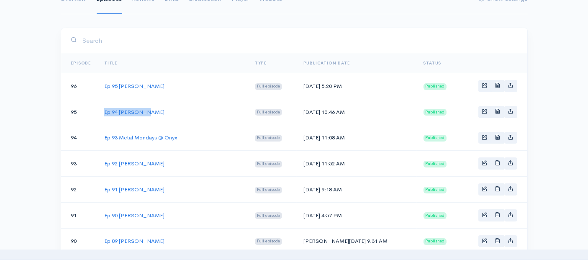
drag, startPoint x: 147, startPoint y: 110, endPoint x: 100, endPoint y: 110, distance: 46.5
click at [100, 109] on td "Ep 94 [PERSON_NAME]" at bounding box center [173, 112] width 151 height 26
drag, startPoint x: 345, startPoint y: 113, endPoint x: 299, endPoint y: 110, distance: 46.5
click at [299, 110] on td "[DATE] 10:46 AM" at bounding box center [357, 112] width 120 height 26
click at [124, 110] on link "Ep 94 [PERSON_NAME]" at bounding box center [134, 111] width 60 height 7
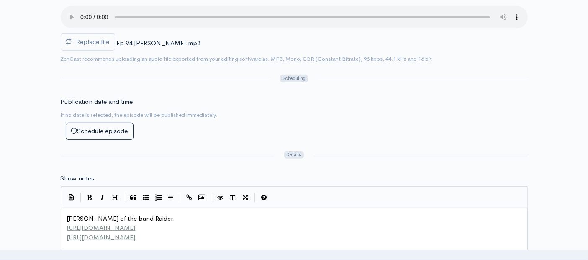
scroll to position [3, 0]
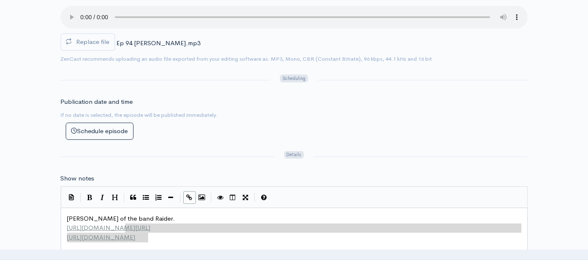
type textarea "[PERSON_NAME] of the band Raider. [URL][DOMAIN_NAME] [URL][DOMAIN_NAME]"
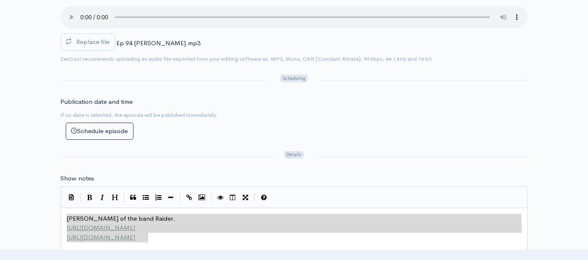
drag, startPoint x: 144, startPoint y: 230, endPoint x: 23, endPoint y: 205, distance: 123.5
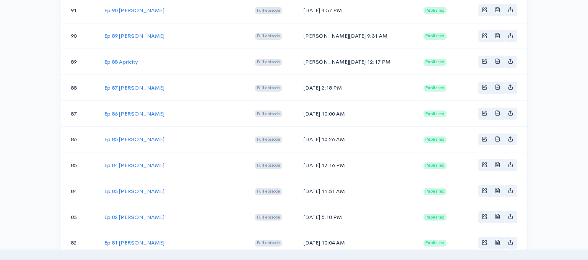
scroll to position [120, 0]
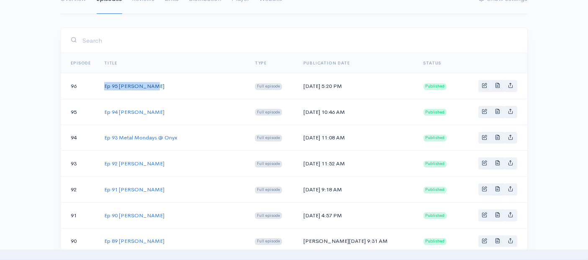
drag, startPoint x: 152, startPoint y: 86, endPoint x: 105, endPoint y: 85, distance: 47.7
click at [105, 85] on td "Ep 95 [PERSON_NAME]" at bounding box center [173, 86] width 151 height 26
drag, startPoint x: 345, startPoint y: 84, endPoint x: 301, endPoint y: 86, distance: 44.4
click at [301, 87] on td "[DATE] 5:20 PM" at bounding box center [357, 86] width 120 height 26
click at [142, 84] on link "Ep 95 [PERSON_NAME]" at bounding box center [134, 85] width 60 height 7
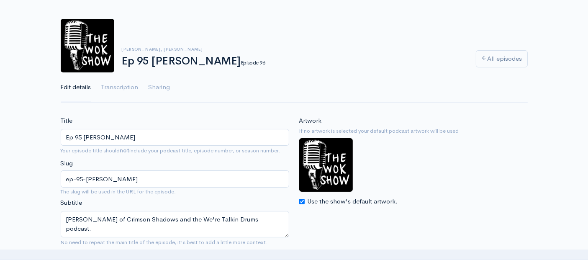
scroll to position [46, 0]
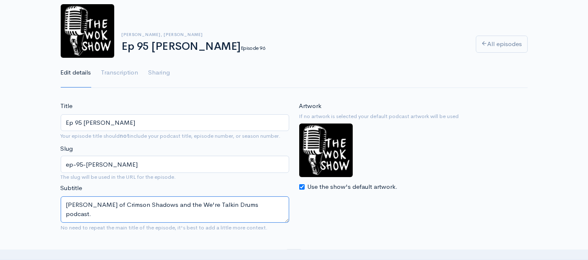
drag, startPoint x: 263, startPoint y: 205, endPoint x: 23, endPoint y: 182, distance: 240.5
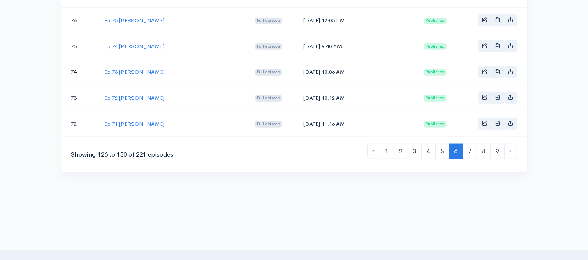
scroll to position [724, 0]
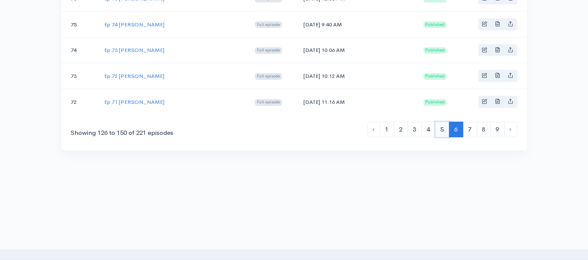
click at [439, 122] on link "5" at bounding box center [442, 129] width 14 height 15
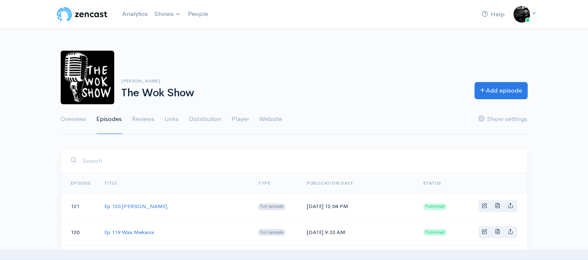
scroll to position [724, 0]
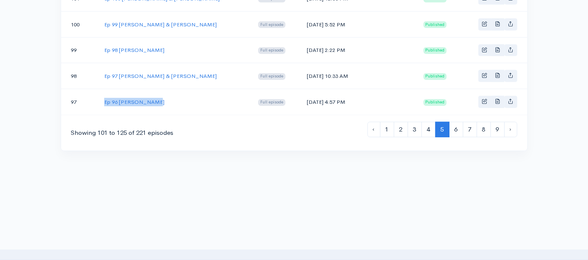
drag, startPoint x: 158, startPoint y: 91, endPoint x: 103, endPoint y: 91, distance: 54.8
click at [103, 91] on td "Ep 96 [PERSON_NAME]" at bounding box center [175, 102] width 154 height 26
drag, startPoint x: 342, startPoint y: 91, endPoint x: 301, endPoint y: 91, distance: 40.6
click at [301, 91] on td "[DATE] 4:57 PM" at bounding box center [358, 102] width 117 height 26
click at [145, 98] on link "Ep 96 [PERSON_NAME]" at bounding box center [134, 101] width 60 height 7
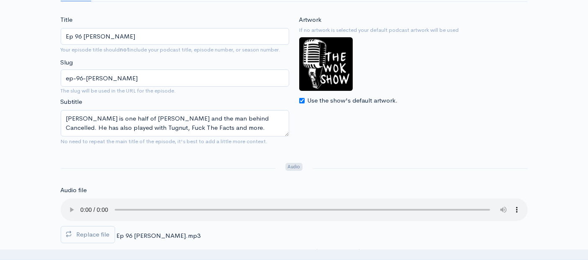
scroll to position [139, 0]
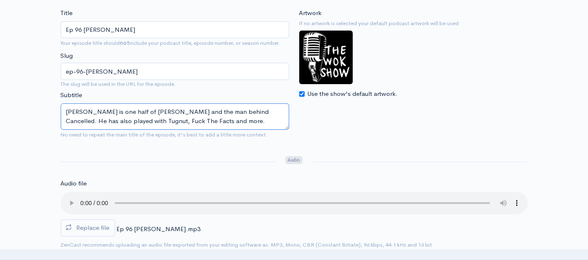
drag, startPoint x: 191, startPoint y: 121, endPoint x: 41, endPoint y: 95, distance: 152.0
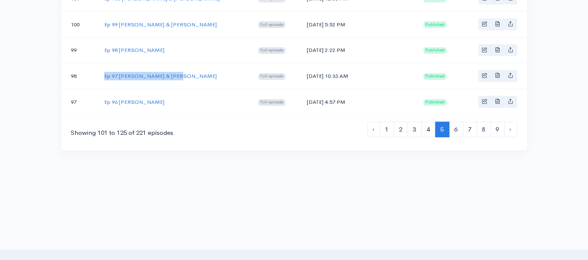
drag, startPoint x: 168, startPoint y: 65, endPoint x: 102, endPoint y: 66, distance: 66.1
click at [102, 66] on td "Ep 97 [PERSON_NAME] & [PERSON_NAME]" at bounding box center [175, 76] width 154 height 26
drag, startPoint x: 346, startPoint y: 68, endPoint x: 302, endPoint y: 69, distance: 43.5
click at [302, 69] on td "[DATE] 10:33 AM" at bounding box center [358, 76] width 117 height 26
click at [164, 72] on link "Ep 97 [PERSON_NAME] & [PERSON_NAME]" at bounding box center [160, 75] width 113 height 7
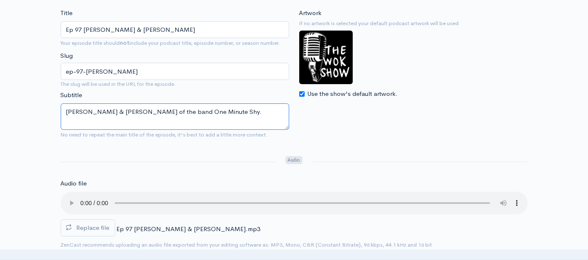
drag, startPoint x: 185, startPoint y: 110, endPoint x: 0, endPoint y: 87, distance: 186.1
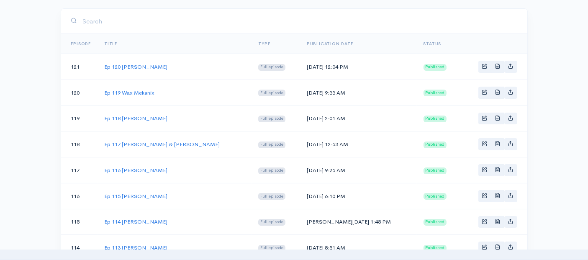
scroll to position [724, 0]
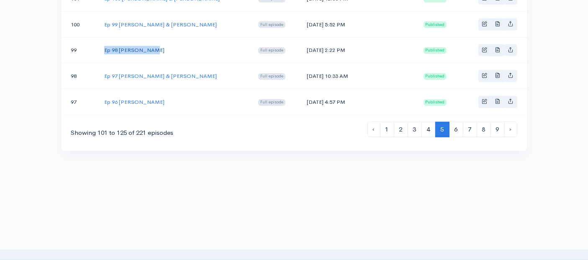
drag, startPoint x: 154, startPoint y: 42, endPoint x: 105, endPoint y: 41, distance: 49.0
click at [105, 41] on td "Ep 98 [PERSON_NAME]" at bounding box center [175, 50] width 154 height 26
drag, startPoint x: 345, startPoint y: 41, endPoint x: 303, endPoint y: 41, distance: 42.3
click at [303, 41] on td "[DATE] 2:22 PM" at bounding box center [358, 50] width 117 height 26
click at [135, 46] on link "Ep 98 [PERSON_NAME]" at bounding box center [134, 49] width 60 height 7
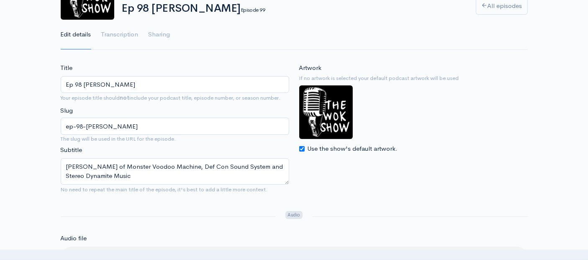
scroll to position [186, 0]
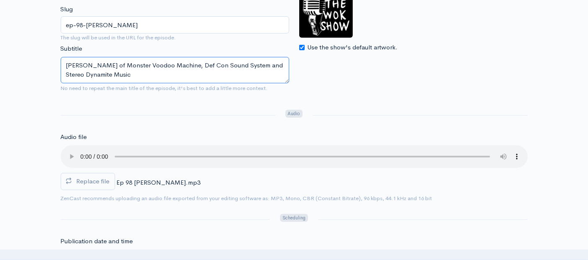
drag, startPoint x: 135, startPoint y: 74, endPoint x: 46, endPoint y: 59, distance: 89.6
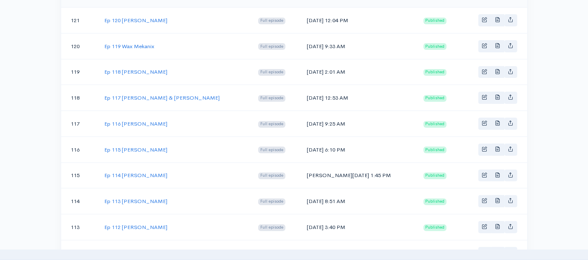
scroll to position [724, 0]
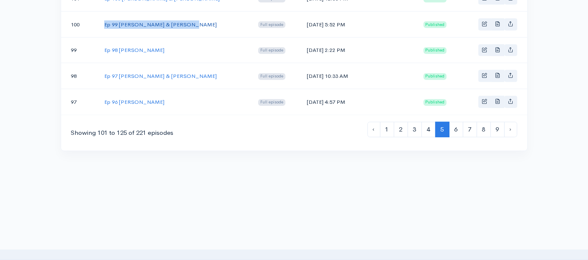
drag, startPoint x: 183, startPoint y: 13, endPoint x: 105, endPoint y: 16, distance: 77.9
click at [105, 16] on td "Ep 99 [PERSON_NAME] & [PERSON_NAME]" at bounding box center [175, 24] width 154 height 26
drag, startPoint x: 347, startPoint y: 14, endPoint x: 301, endPoint y: 17, distance: 45.7
click at [301, 17] on td "[DATE] 5:52 PM" at bounding box center [358, 24] width 117 height 26
click at [133, 21] on link "Ep 99 [PERSON_NAME] & [PERSON_NAME]" at bounding box center [160, 24] width 113 height 7
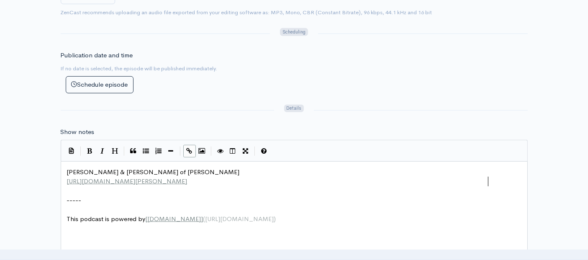
scroll to position [3, 0]
type textarea "0Y"
type textarea "[PERSON_NAME] & [PERSON_NAME] of [PERSON_NAME] [URL][DOMAIN_NAME][PERSON_NAME]"
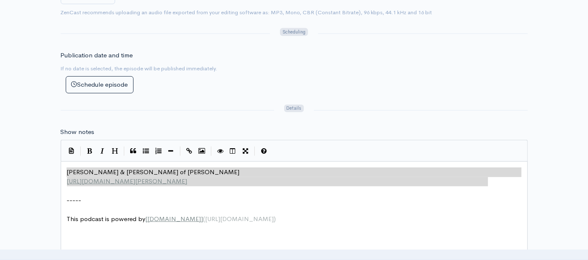
drag, startPoint x: 496, startPoint y: 178, endPoint x: 26, endPoint y: 162, distance: 471.1
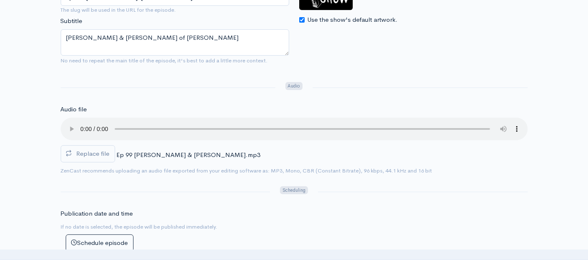
scroll to position [186, 0]
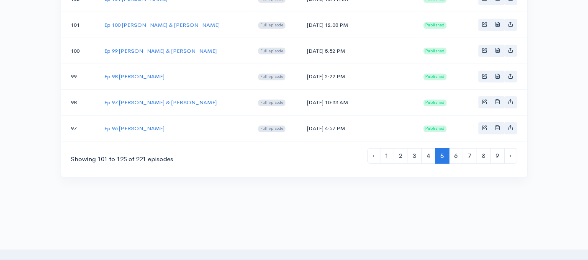
scroll to position [678, 0]
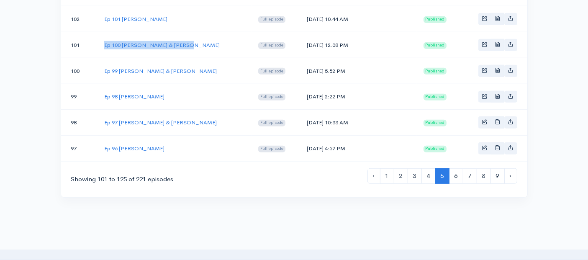
drag, startPoint x: 184, startPoint y: 37, endPoint x: 103, endPoint y: 40, distance: 81.2
click at [103, 40] on td "Ep 100 [PERSON_NAME] & [PERSON_NAME]" at bounding box center [175, 45] width 154 height 26
drag, startPoint x: 347, startPoint y: 35, endPoint x: 302, endPoint y: 36, distance: 44.4
click at [302, 36] on td "[DATE] 12:08 PM" at bounding box center [358, 45] width 117 height 26
click at [140, 41] on link "Ep 100 [PERSON_NAME] & [PERSON_NAME]" at bounding box center [162, 44] width 116 height 7
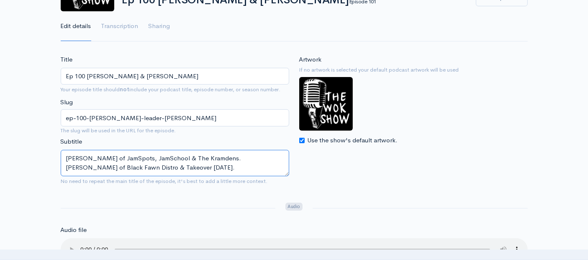
drag, startPoint x: 154, startPoint y: 169, endPoint x: 44, endPoint y: 150, distance: 111.3
